Goal: Use online tool/utility: Utilize a website feature to perform a specific function

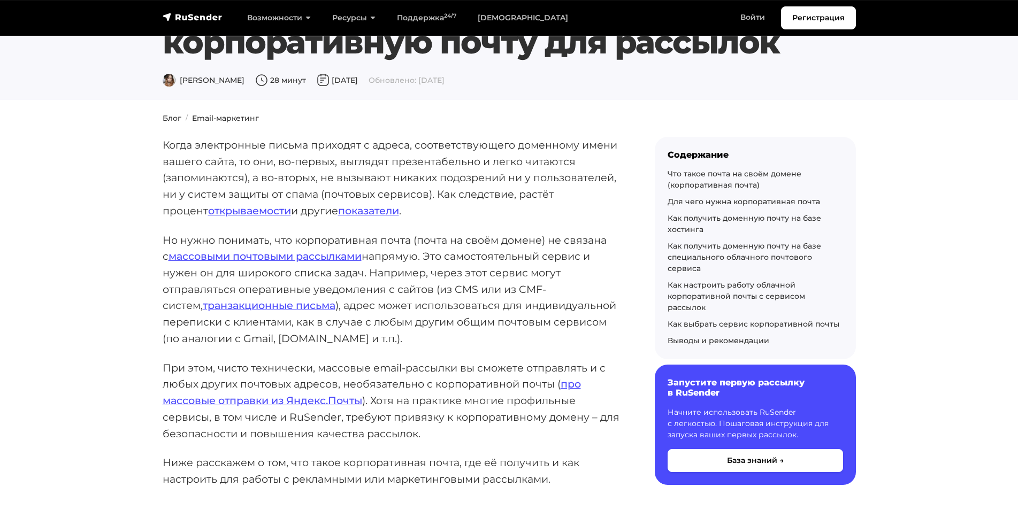
scroll to position [86, 0]
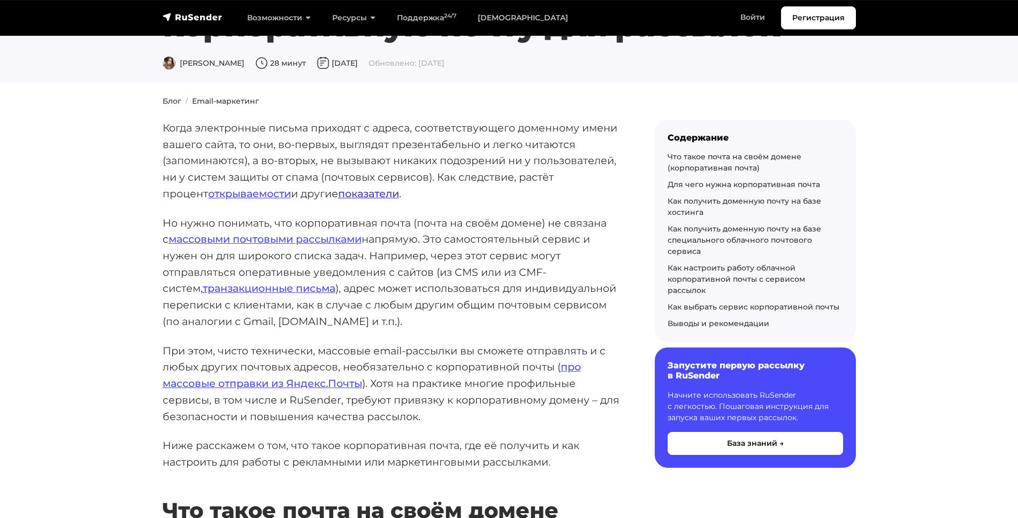
click at [338, 190] on link "показатели" at bounding box center [368, 193] width 61 height 13
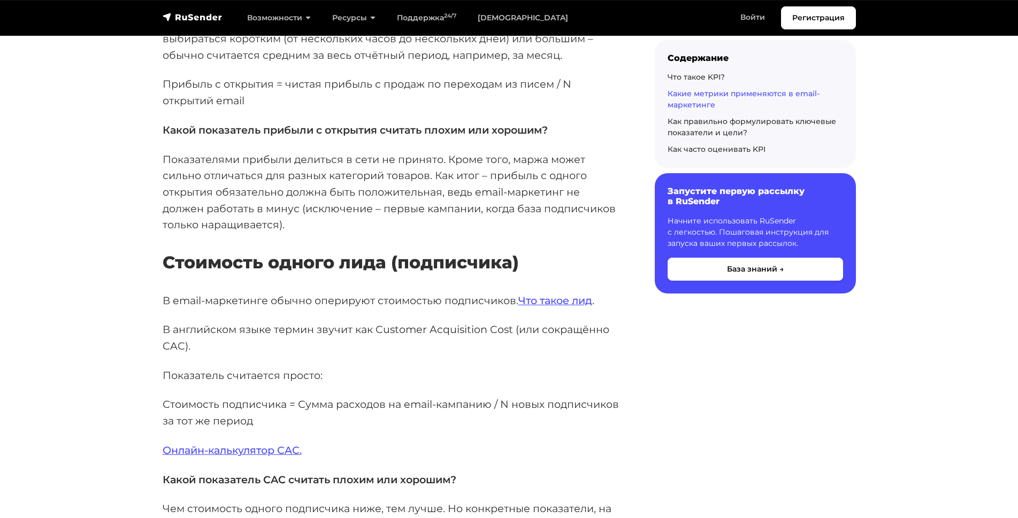
scroll to position [4668, 0]
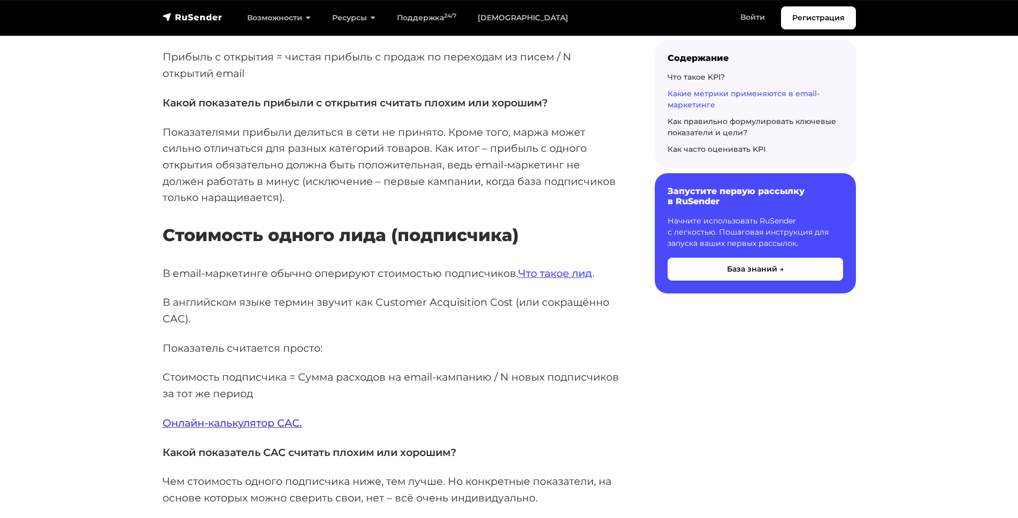
click at [185, 417] on link "Онлайн-калькулятор CAC." at bounding box center [232, 423] width 139 height 13
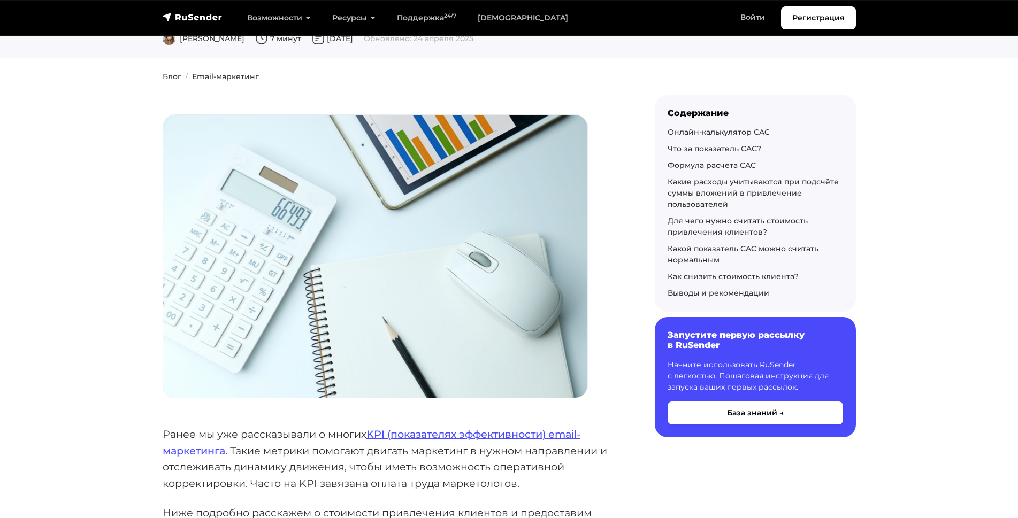
scroll to position [213, 0]
